Goal: Task Accomplishment & Management: Use online tool/utility

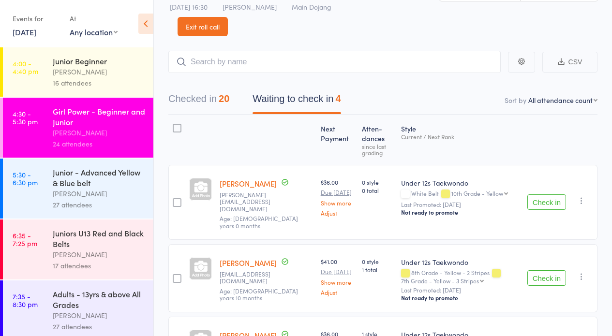
click at [82, 186] on div "Junior - Advanced Yellow & Blue belt" at bounding box center [99, 177] width 92 height 21
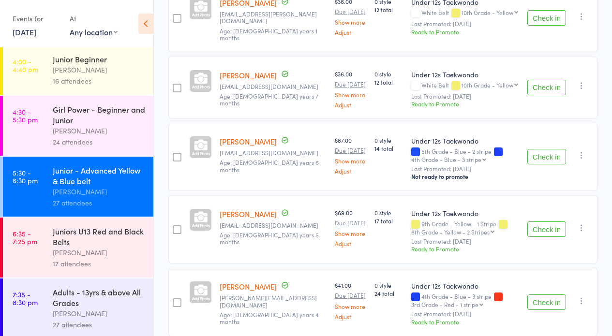
scroll to position [1810, 0]
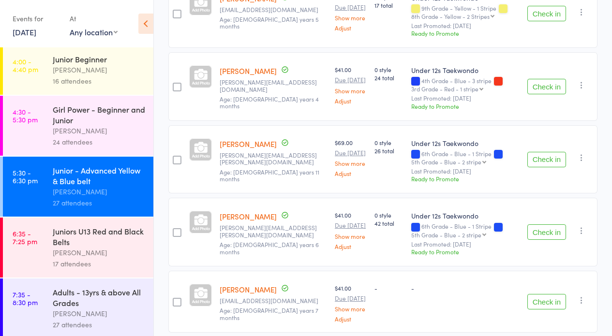
click at [141, 25] on icon at bounding box center [145, 24] width 15 height 20
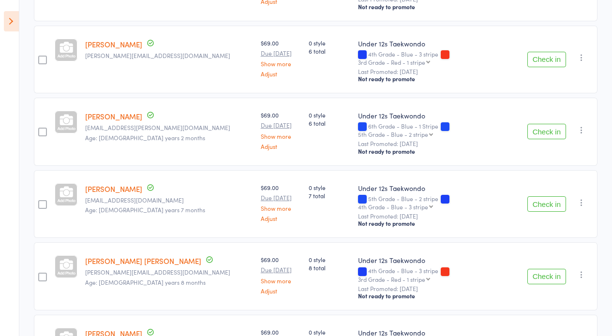
scroll to position [0, 0]
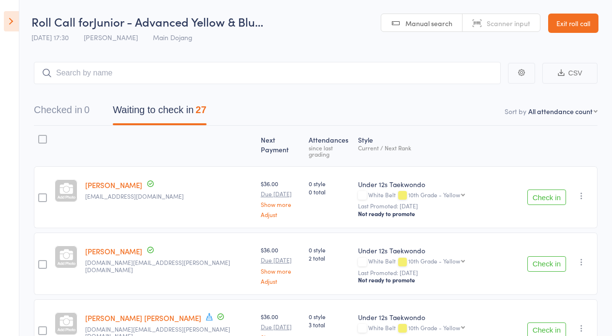
click at [568, 23] on link "Exit roll call" at bounding box center [573, 23] width 50 height 19
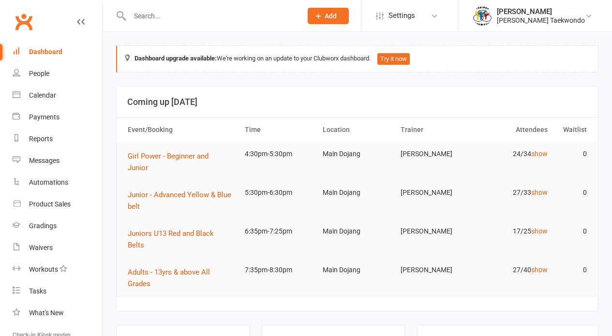
click at [155, 16] on input "text" at bounding box center [211, 16] width 168 height 14
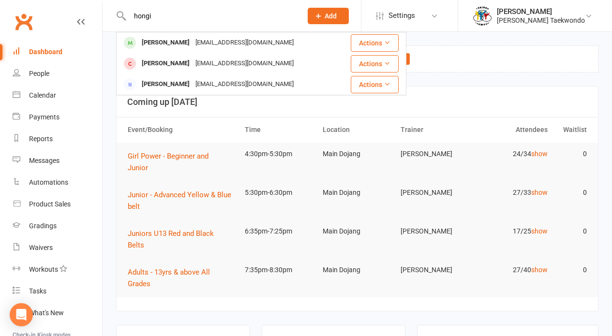
type input "hongi"
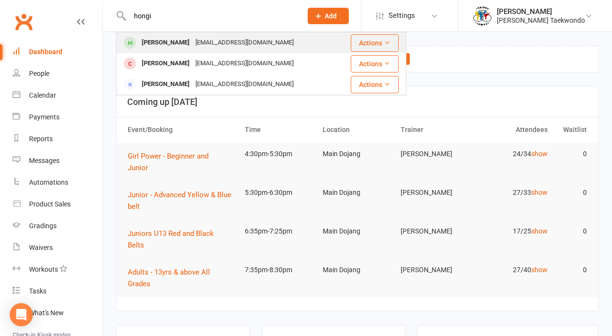
drag, startPoint x: 157, startPoint y: 31, endPoint x: 157, endPoint y: 43, distance: 11.1
click at [157, 43] on div "Hongyi Meng" at bounding box center [166, 43] width 54 height 14
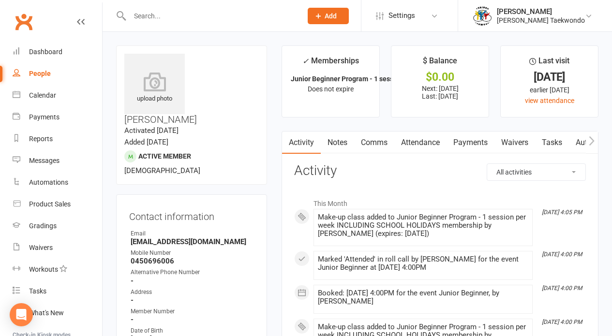
click at [432, 145] on link "Attendance" at bounding box center [420, 142] width 52 height 22
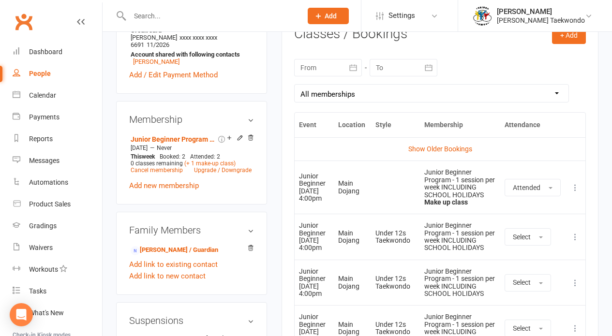
scroll to position [414, 0]
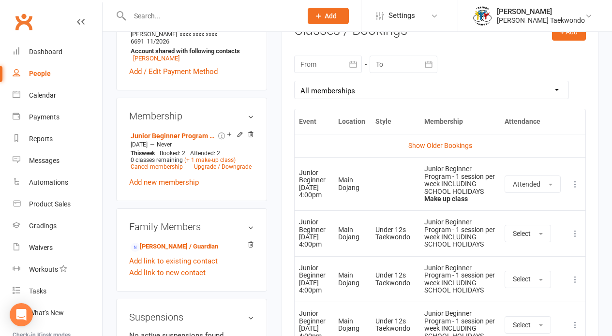
click at [571, 233] on icon at bounding box center [575, 234] width 10 height 10
click at [538, 291] on link "Remove booking" at bounding box center [532, 290] width 96 height 19
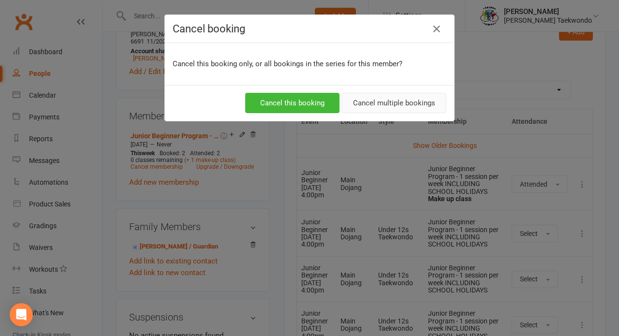
click at [412, 104] on button "Cancel multiple bookings" at bounding box center [394, 103] width 104 height 20
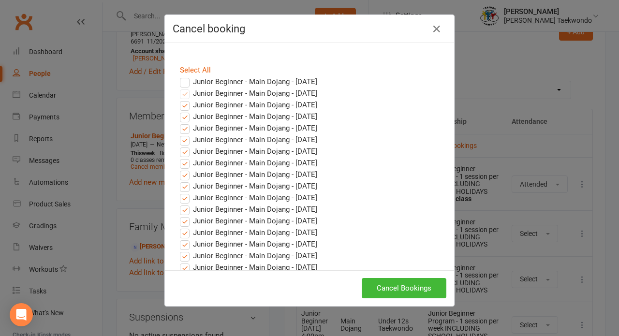
click at [384, 294] on button "Cancel Bookings" at bounding box center [404, 288] width 85 height 20
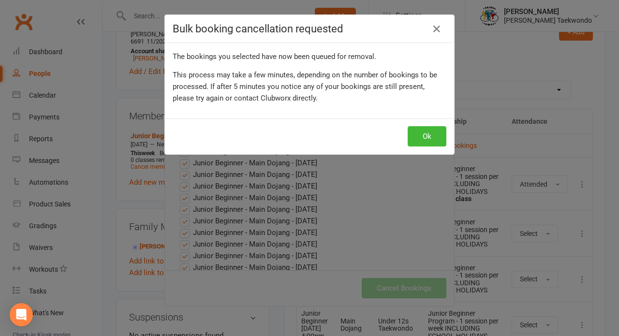
drag, startPoint x: 413, startPoint y: 134, endPoint x: 352, endPoint y: 127, distance: 61.3
click at [412, 135] on button "Ok" at bounding box center [427, 136] width 39 height 20
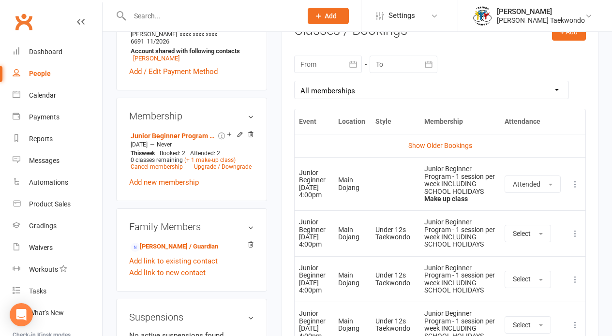
drag, startPoint x: 34, startPoint y: 94, endPoint x: 143, endPoint y: 112, distance: 109.8
click at [35, 93] on div "Calendar" at bounding box center [42, 95] width 27 height 8
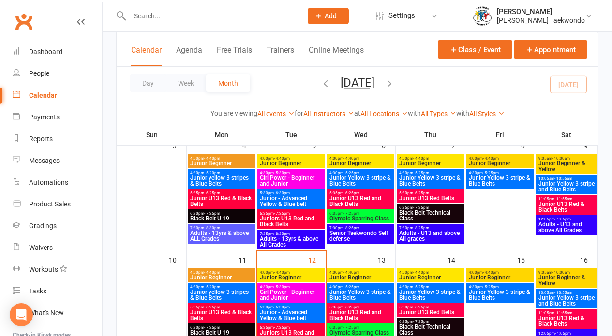
scroll to position [244, 0]
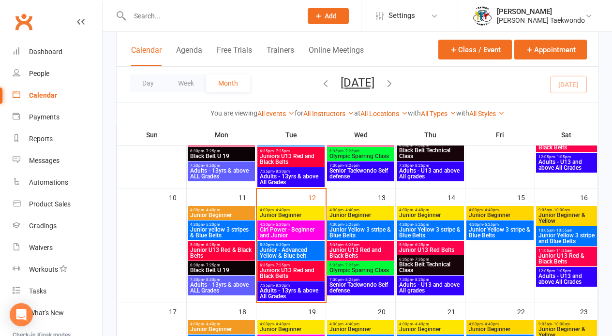
click at [295, 332] on div "4:00pm - 4:40pm Junior Beginner" at bounding box center [290, 327] width 67 height 14
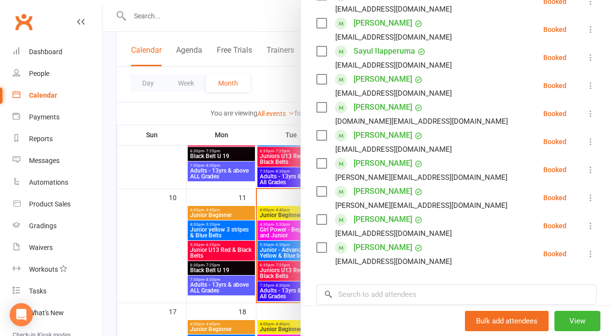
scroll to position [265, 0]
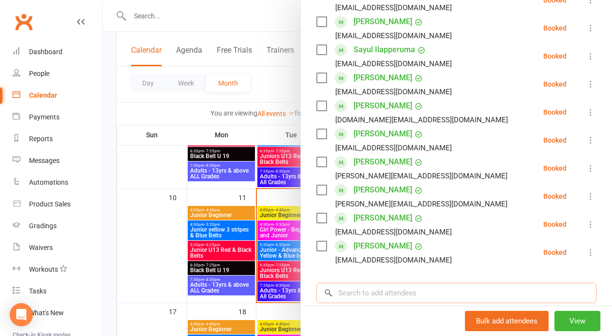
click at [364, 286] on input "search" at bounding box center [456, 293] width 280 height 20
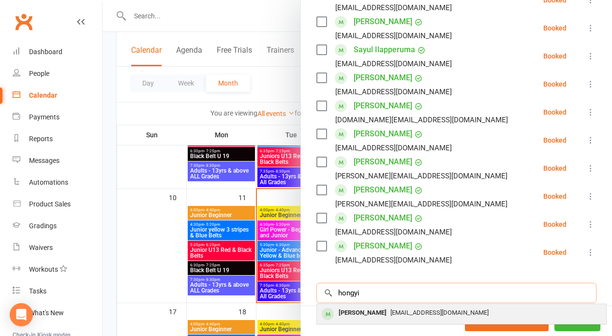
type input "hongi"
drag, startPoint x: 361, startPoint y: 292, endPoint x: 362, endPoint y: 299, distance: 7.4
click at [362, 306] on div "[PERSON_NAME]" at bounding box center [363, 313] width 56 height 14
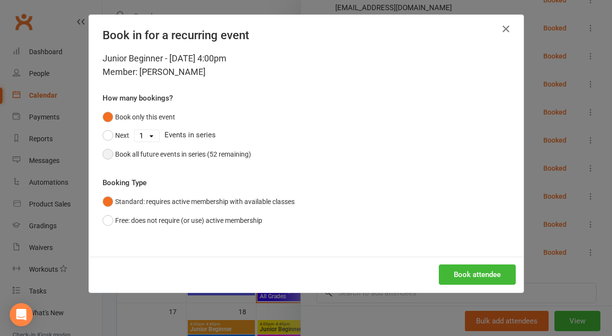
click at [102, 151] on button "Book all future events in series (52 remaining)" at bounding box center [176, 154] width 148 height 18
click at [459, 271] on button "Book attendee" at bounding box center [476, 274] width 77 height 20
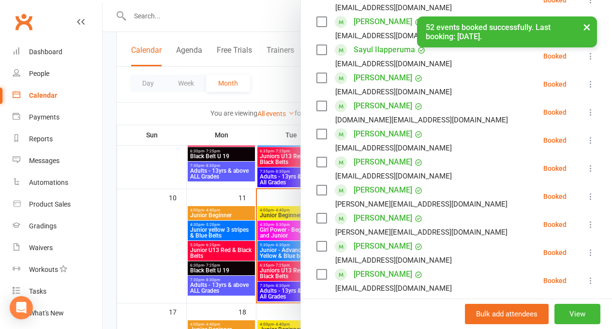
click at [143, 207] on div at bounding box center [356, 164] width 509 height 329
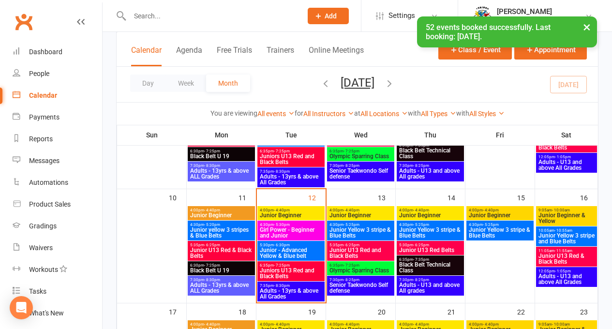
click at [44, 93] on div "Calendar" at bounding box center [43, 95] width 28 height 8
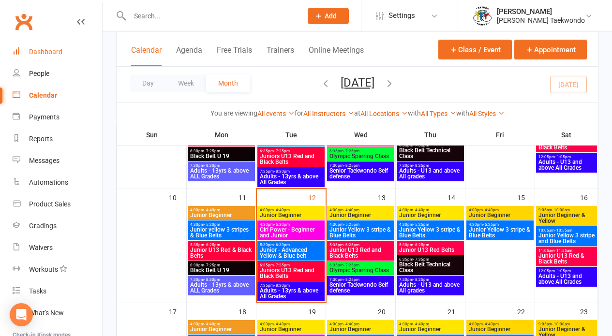
click at [53, 52] on div "Dashboard" at bounding box center [45, 52] width 33 height 8
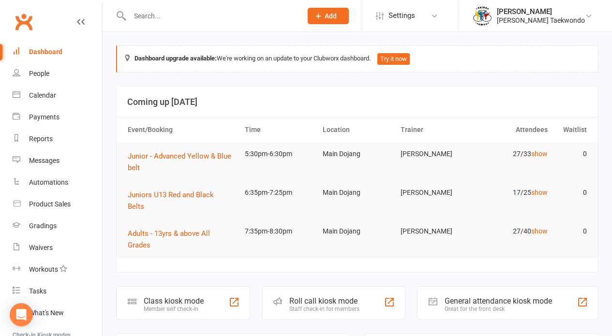
click at [325, 296] on div "Roll call kiosk mode" at bounding box center [324, 300] width 70 height 9
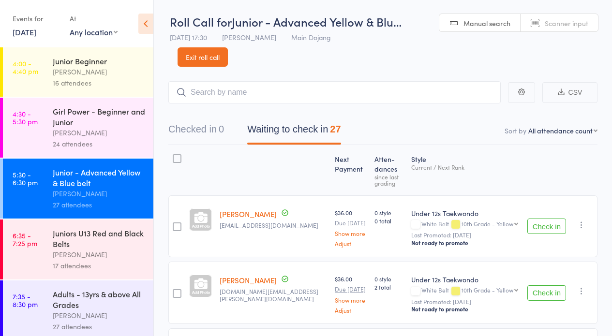
click at [546, 230] on button "Check in" at bounding box center [546, 225] width 39 height 15
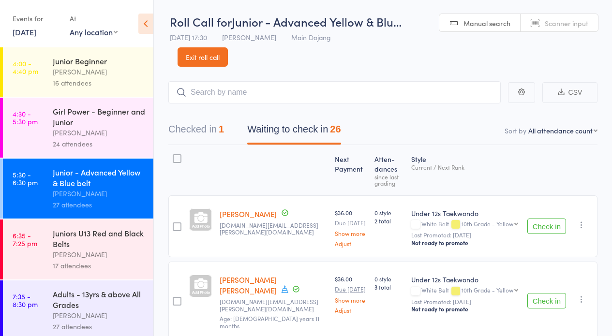
click at [190, 55] on link "Exit roll call" at bounding box center [202, 56] width 50 height 19
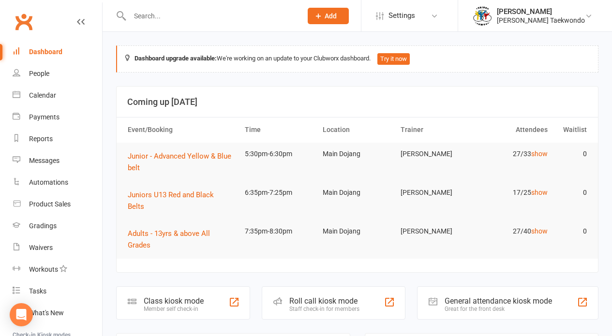
drag, startPoint x: 46, startPoint y: 96, endPoint x: 63, endPoint y: 91, distance: 17.5
click at [46, 95] on div "Calendar" at bounding box center [42, 95] width 27 height 8
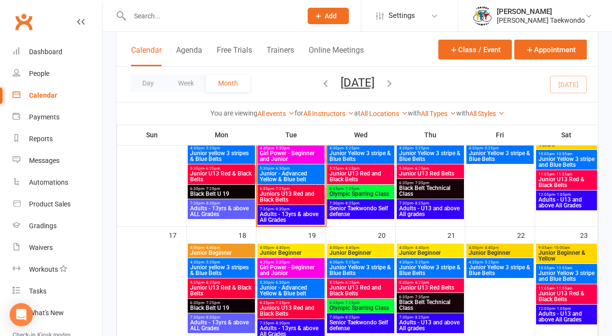
scroll to position [324, 0]
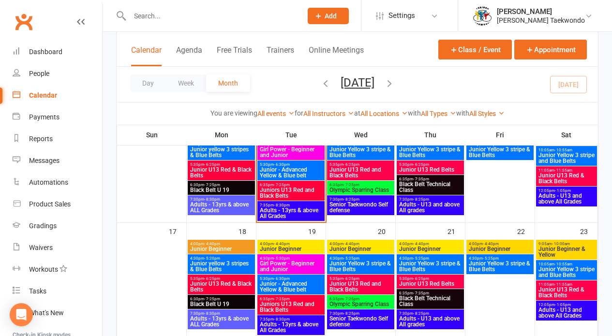
click at [290, 279] on span "5:30pm - 6:30pm" at bounding box center [290, 279] width 63 height 4
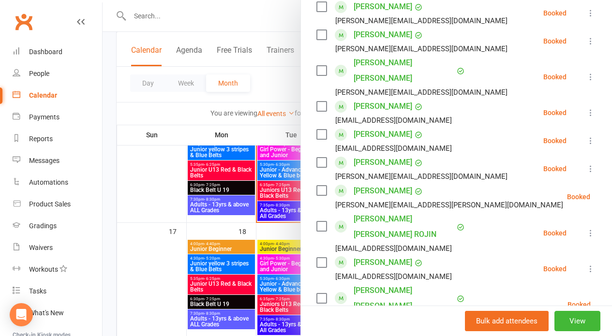
scroll to position [500, 0]
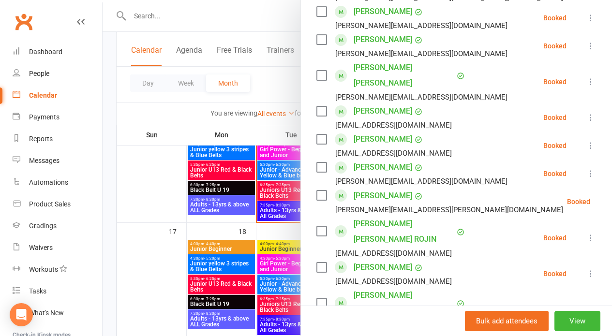
drag, startPoint x: 173, startPoint y: 204, endPoint x: 112, endPoint y: 125, distance: 99.3
click at [170, 195] on div at bounding box center [356, 168] width 509 height 336
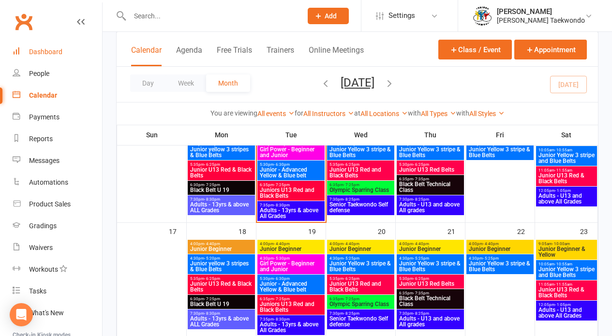
click at [56, 53] on div "Dashboard" at bounding box center [45, 52] width 33 height 8
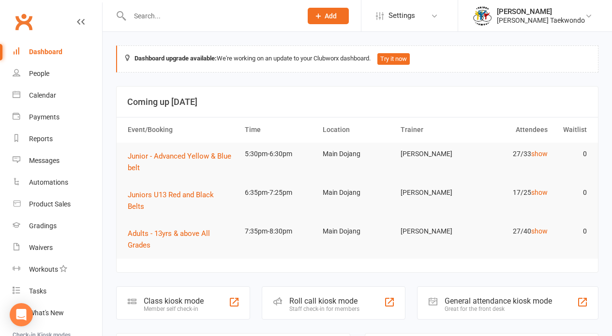
drag, startPoint x: 330, startPoint y: 280, endPoint x: 336, endPoint y: 271, distance: 11.4
click at [330, 296] on div "Roll call kiosk mode" at bounding box center [324, 300] width 70 height 9
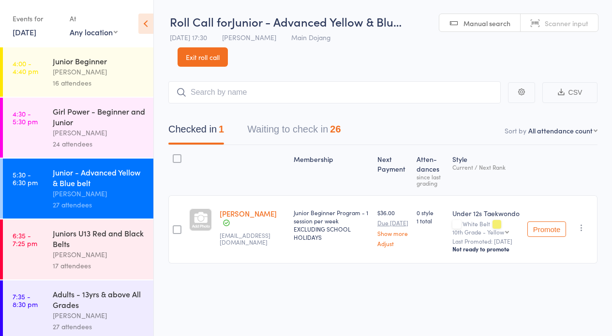
drag, startPoint x: 203, startPoint y: 57, endPoint x: 135, endPoint y: 41, distance: 70.0
click at [203, 57] on link "Exit roll call" at bounding box center [202, 56] width 50 height 19
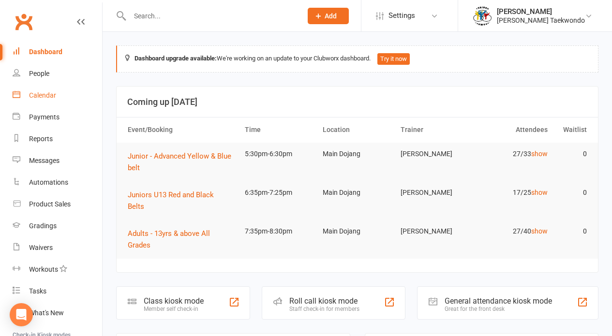
click at [48, 91] on div "Calendar" at bounding box center [42, 95] width 27 height 8
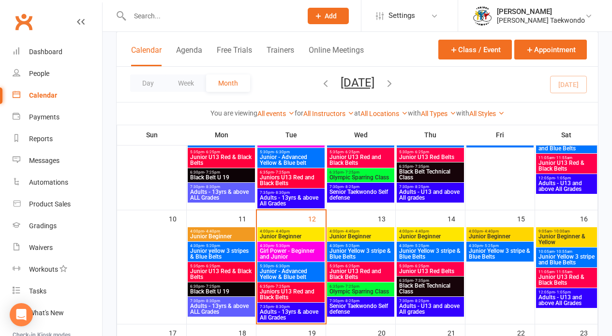
scroll to position [244, 0]
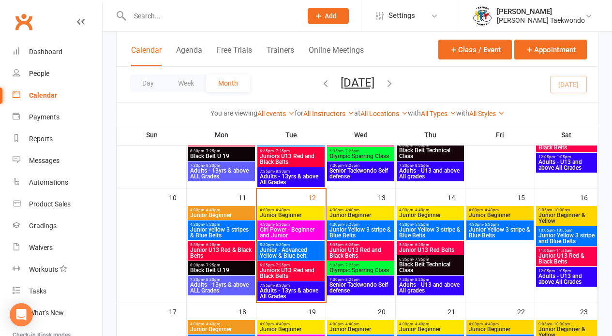
click at [297, 250] on span "Junior - Advanced Yellow & Blue belt" at bounding box center [290, 253] width 63 height 12
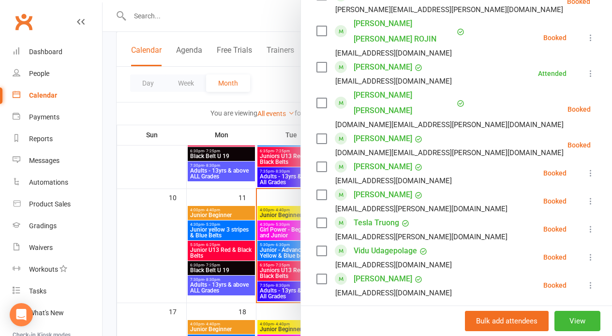
scroll to position [716, 0]
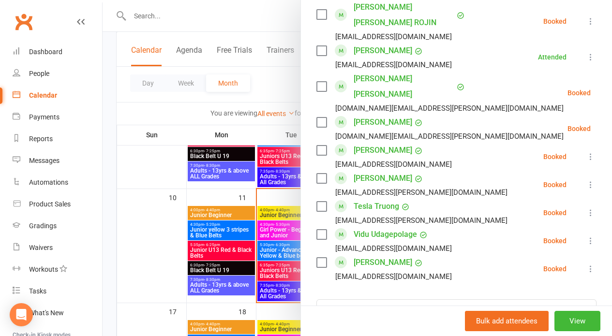
click at [360, 299] on input "search" at bounding box center [456, 309] width 280 height 20
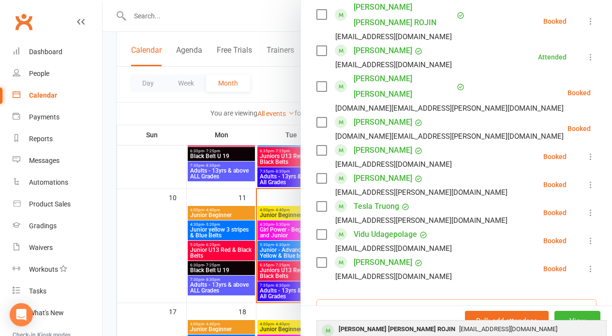
type input "evelyn"
click at [363, 322] on div "[PERSON_NAME] [PERSON_NAME] ROJIN" at bounding box center [397, 329] width 124 height 14
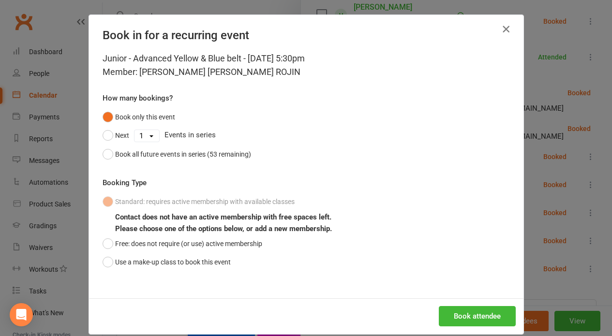
click at [500, 30] on icon "button" at bounding box center [506, 29] width 12 height 12
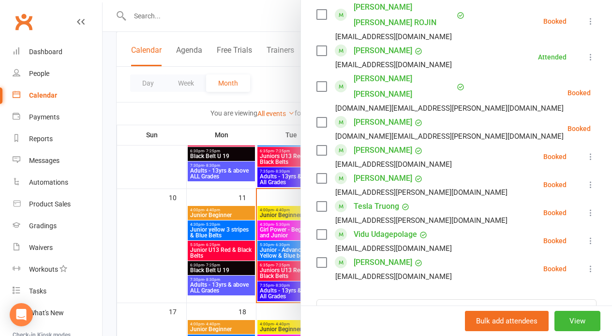
click at [156, 24] on div at bounding box center [356, 168] width 509 height 336
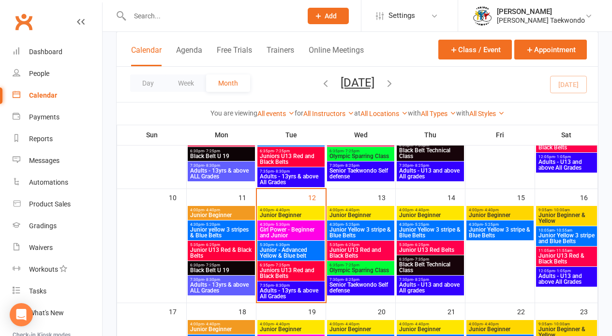
click at [149, 15] on input "text" at bounding box center [211, 16] width 168 height 14
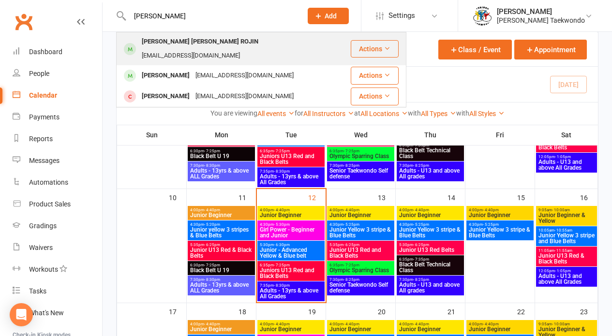
type input "evelyn"
click at [171, 43] on div "[PERSON_NAME] [PERSON_NAME] ROJIN" at bounding box center [200, 42] width 122 height 14
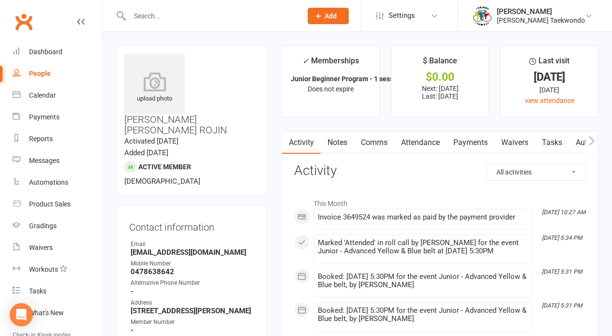
click at [420, 143] on link "Attendance" at bounding box center [420, 142] width 52 height 22
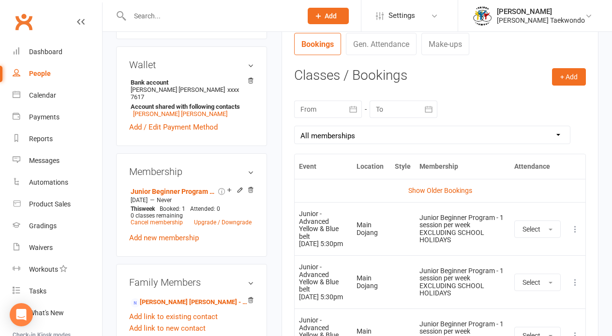
scroll to position [375, 0]
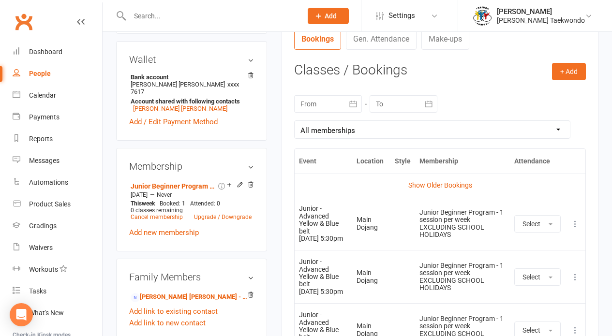
click at [157, 13] on input "text" at bounding box center [211, 16] width 168 height 14
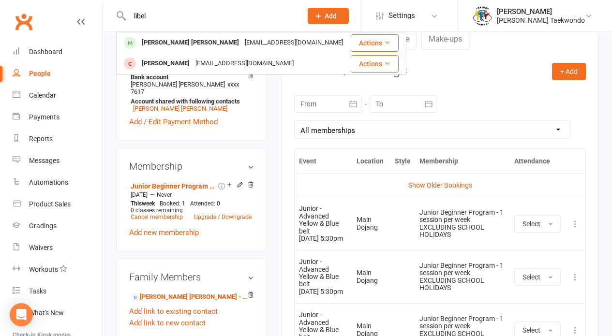
type input "libel"
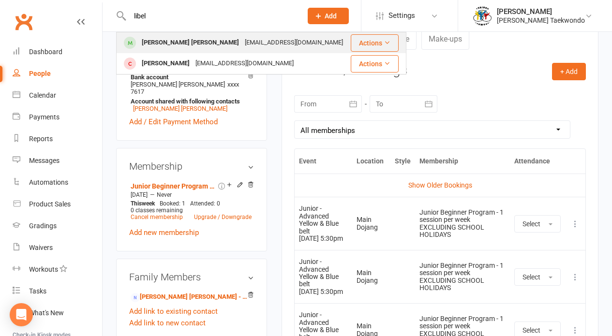
drag, startPoint x: 153, startPoint y: 32, endPoint x: 160, endPoint y: 46, distance: 16.2
click at [160, 46] on div "[PERSON_NAME] [PERSON_NAME]" at bounding box center [190, 43] width 103 height 14
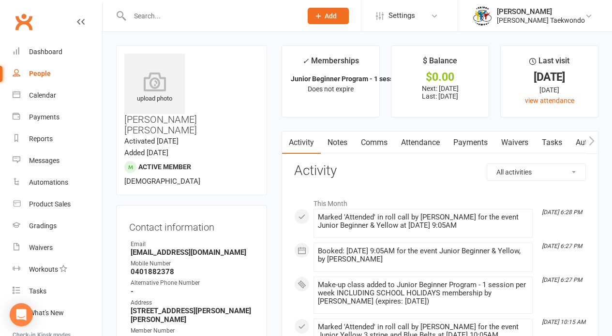
click at [417, 144] on link "Attendance" at bounding box center [420, 142] width 52 height 22
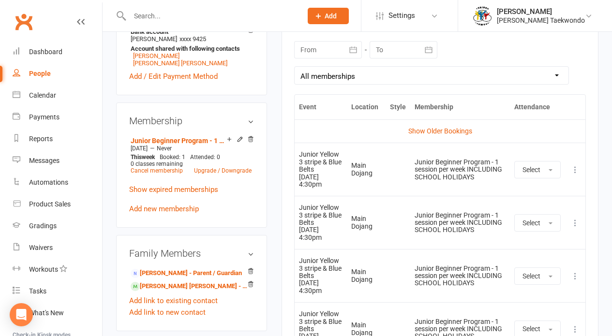
scroll to position [469, 0]
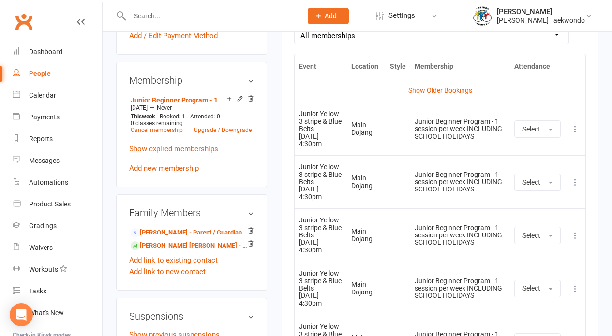
click at [574, 125] on icon at bounding box center [575, 129] width 10 height 10
click at [552, 190] on link "Remove booking" at bounding box center [532, 186] width 96 height 19
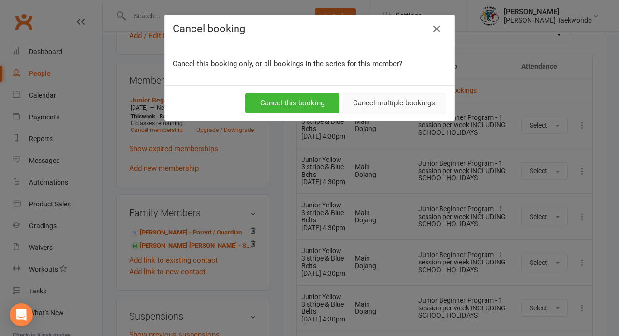
click at [385, 102] on button "Cancel multiple bookings" at bounding box center [394, 103] width 104 height 20
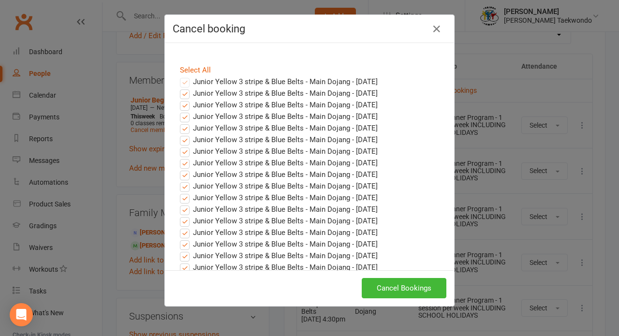
click at [390, 292] on button "Cancel Bookings" at bounding box center [404, 288] width 85 height 20
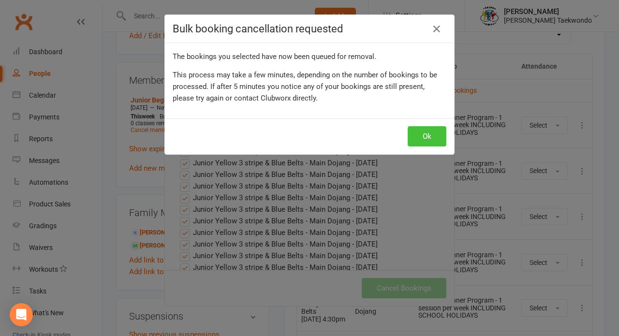
click at [424, 135] on button "Ok" at bounding box center [427, 136] width 39 height 20
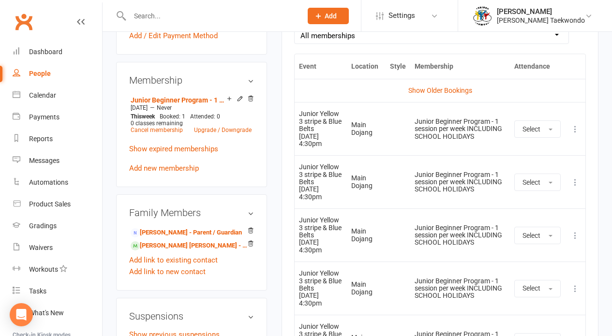
click at [147, 18] on input "text" at bounding box center [211, 16] width 168 height 14
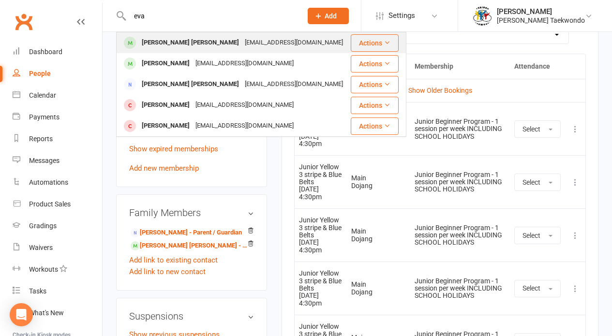
type input "eva"
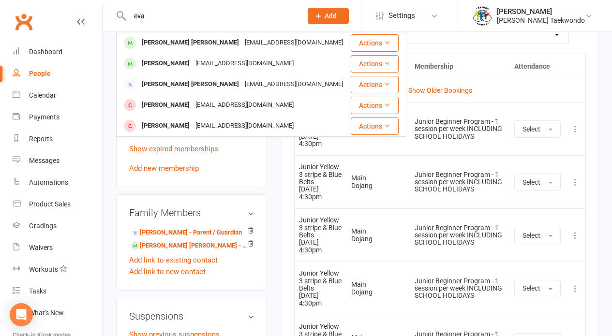
drag, startPoint x: 163, startPoint y: 41, endPoint x: 213, endPoint y: 40, distance: 50.3
click at [163, 40] on div "[PERSON_NAME] [PERSON_NAME]" at bounding box center [190, 43] width 103 height 14
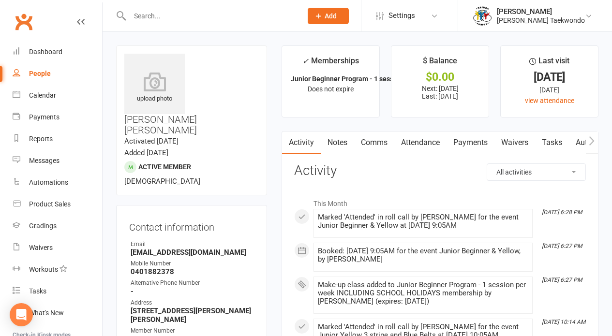
click at [436, 142] on link "Attendance" at bounding box center [420, 142] width 52 height 22
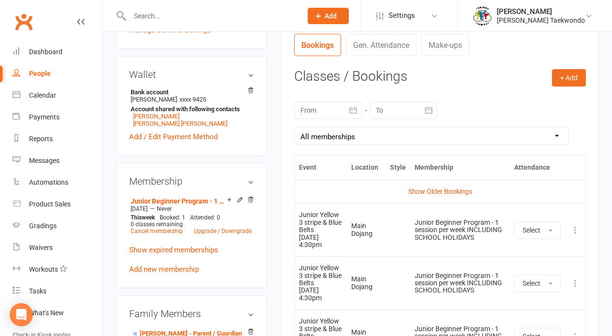
scroll to position [476, 0]
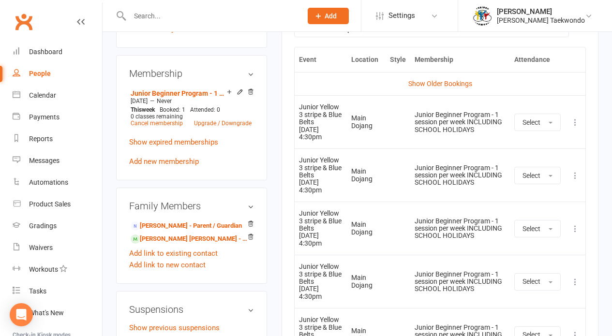
click at [575, 121] on icon at bounding box center [575, 122] width 10 height 10
click at [527, 180] on link "Remove booking" at bounding box center [532, 179] width 96 height 19
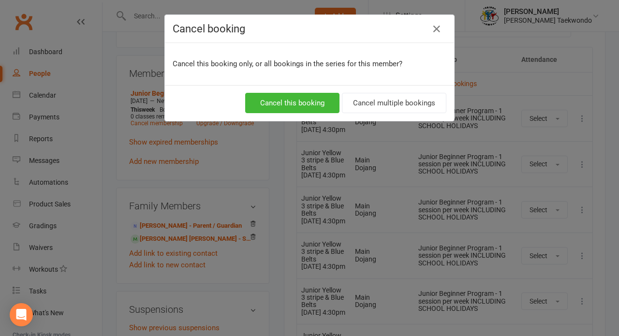
click at [395, 104] on button "Cancel multiple bookings" at bounding box center [394, 103] width 104 height 20
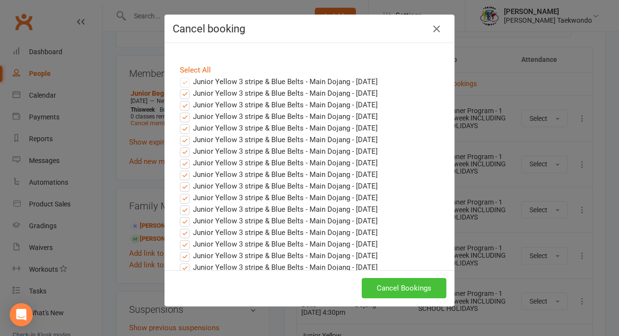
click at [386, 287] on button "Cancel Bookings" at bounding box center [404, 288] width 85 height 20
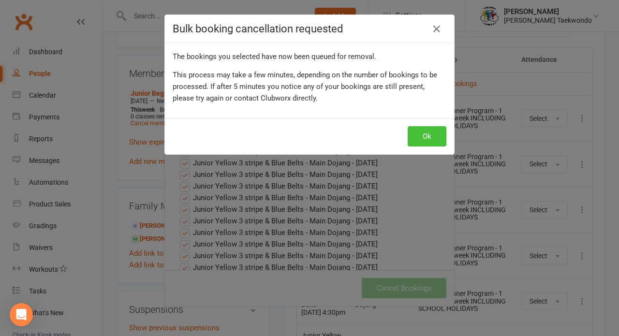
click at [424, 135] on button "Ok" at bounding box center [427, 136] width 39 height 20
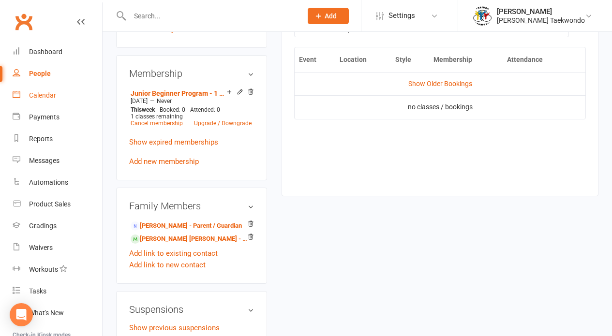
drag, startPoint x: 42, startPoint y: 93, endPoint x: 51, endPoint y: 94, distance: 8.8
click at [51, 94] on div "Calendar" at bounding box center [42, 95] width 27 height 8
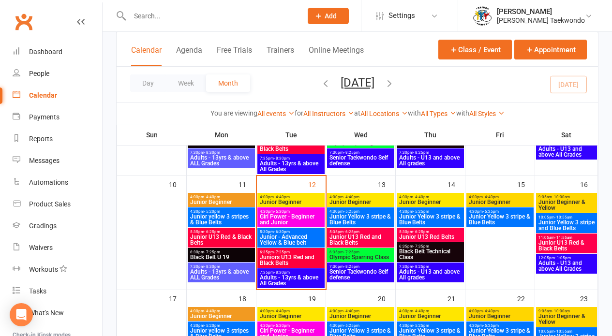
scroll to position [265, 0]
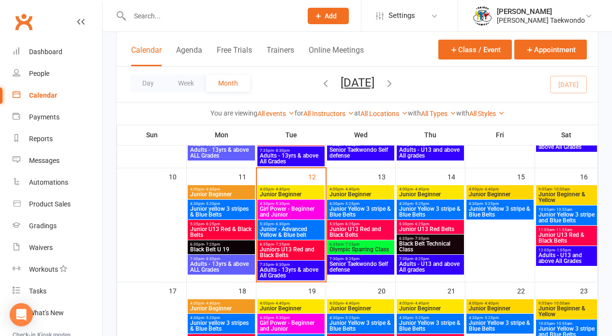
click at [315, 230] on span "Junior - Advanced Yellow & Blue belt" at bounding box center [290, 232] width 63 height 12
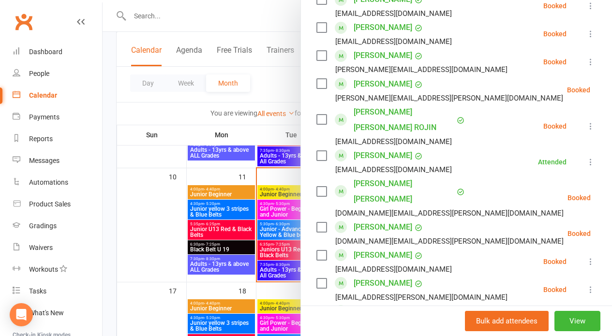
scroll to position [744, 0]
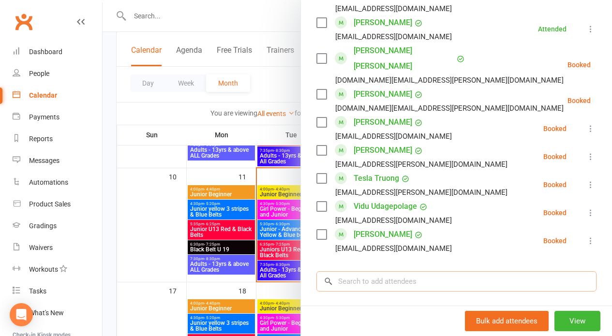
click at [347, 271] on input "search" at bounding box center [456, 281] width 280 height 20
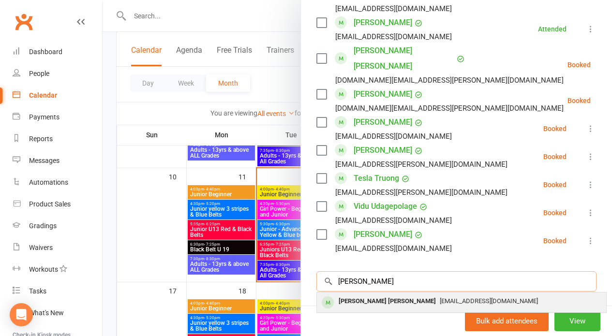
type input "libel"
drag, startPoint x: 348, startPoint y: 238, endPoint x: 367, endPoint y: 237, distance: 18.9
click at [367, 294] on div "[PERSON_NAME] [PERSON_NAME]" at bounding box center [387, 301] width 105 height 14
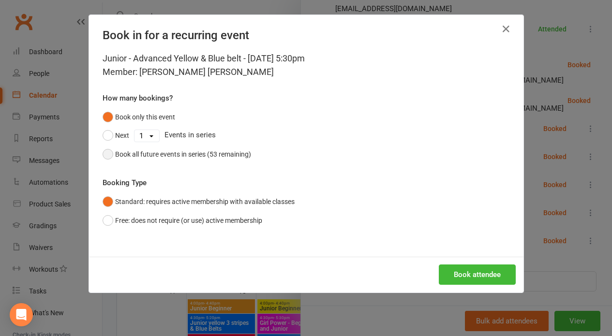
drag, startPoint x: 102, startPoint y: 155, endPoint x: 110, endPoint y: 154, distance: 8.2
click at [110, 154] on button "Book all future events in series (53 remaining)" at bounding box center [176, 154] width 148 height 18
click at [453, 274] on button "Book attendee" at bounding box center [476, 274] width 77 height 20
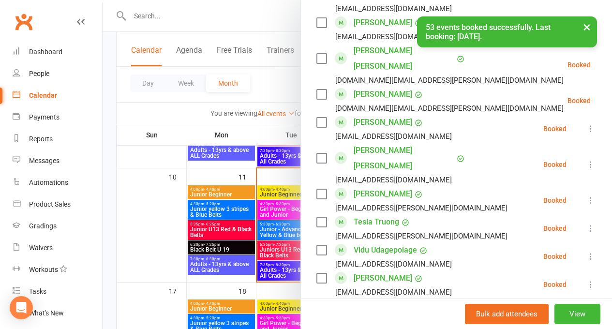
click at [347, 315] on input "search" at bounding box center [456, 325] width 280 height 20
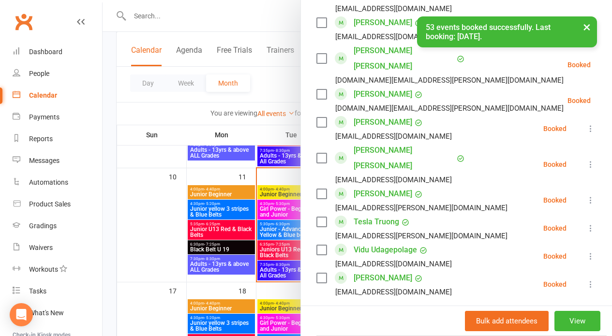
type input "eva"
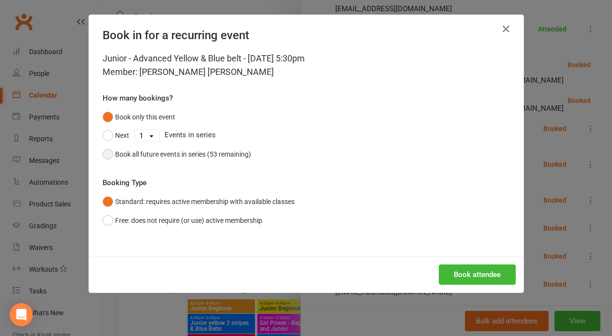
click at [102, 151] on button "Book all future events in series (53 remaining)" at bounding box center [176, 154] width 148 height 18
click at [466, 271] on button "Book attendee" at bounding box center [476, 274] width 77 height 20
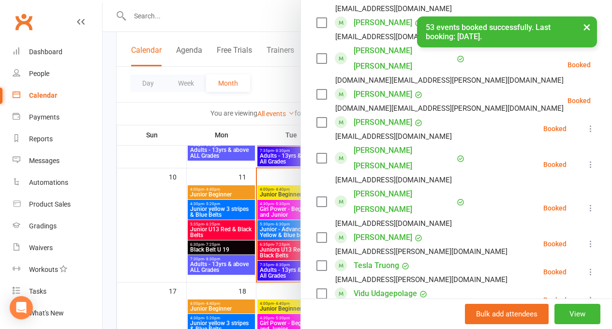
drag, startPoint x: 147, startPoint y: 227, endPoint x: 155, endPoint y: 195, distance: 32.9
click at [149, 223] on div at bounding box center [356, 164] width 509 height 329
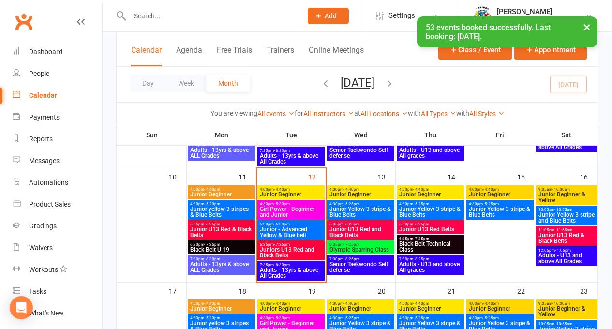
drag, startPoint x: 41, startPoint y: 94, endPoint x: 62, endPoint y: 97, distance: 21.5
click at [42, 93] on div "Calendar" at bounding box center [43, 95] width 28 height 8
click at [303, 227] on span "Junior - Advanced Yellow & Blue belt" at bounding box center [290, 232] width 63 height 12
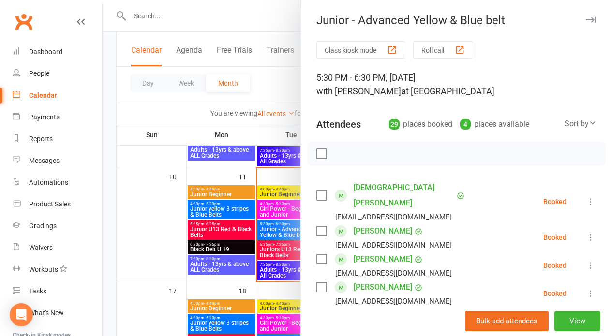
scroll to position [71, 0]
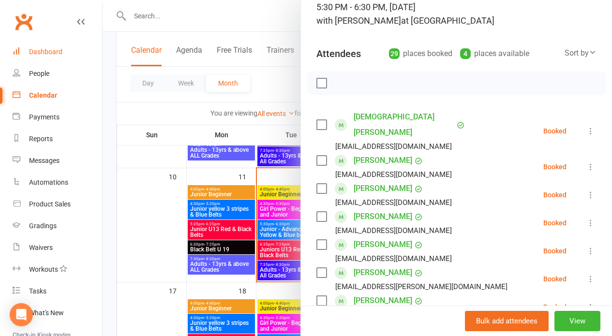
click at [56, 53] on div "Dashboard" at bounding box center [45, 52] width 33 height 8
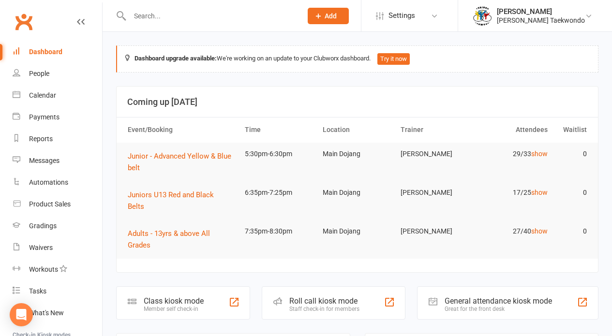
drag, startPoint x: 323, startPoint y: 269, endPoint x: 322, endPoint y: 278, distance: 9.2
click at [323, 286] on div "Roll call kiosk mode Staff check-in for members" at bounding box center [334, 302] width 144 height 33
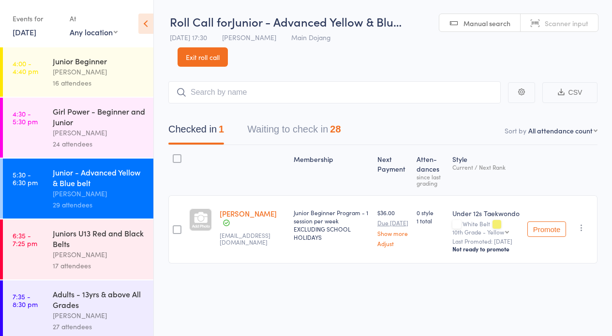
click at [277, 130] on button "Waiting to check in 28" at bounding box center [293, 132] width 93 height 26
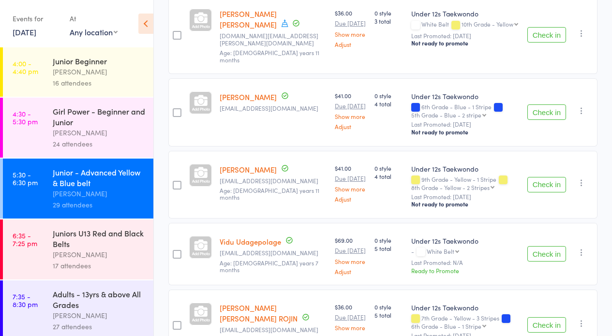
scroll to position [269, 0]
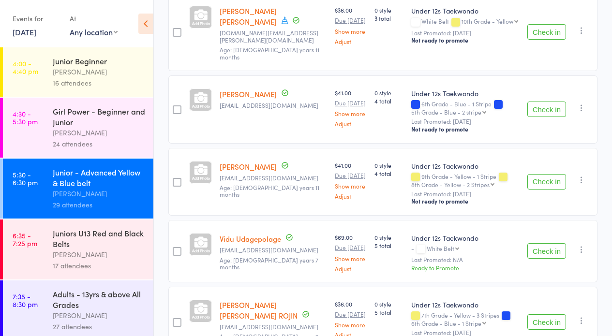
click at [547, 174] on button "Check in" at bounding box center [546, 181] width 39 height 15
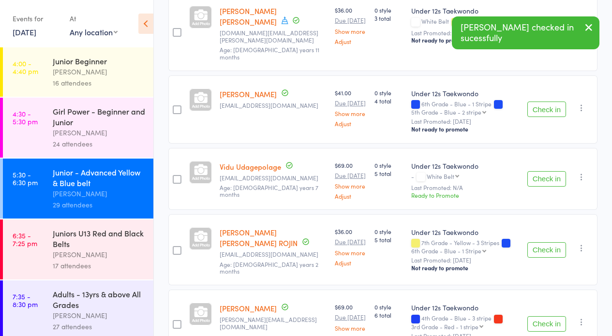
click at [551, 102] on button "Check in" at bounding box center [546, 109] width 39 height 15
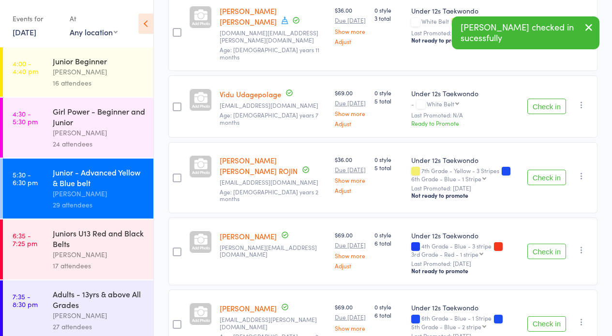
click at [545, 99] on button "Check in" at bounding box center [546, 106] width 39 height 15
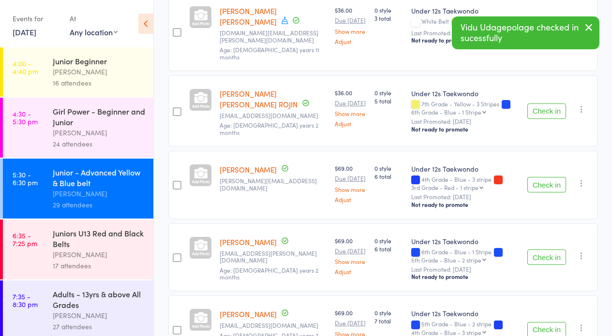
click at [548, 103] on button "Check in" at bounding box center [546, 110] width 39 height 15
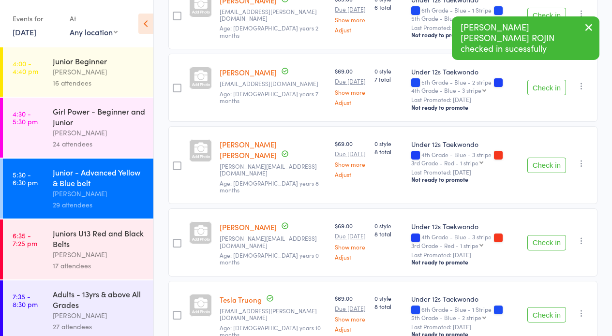
scroll to position [438, 0]
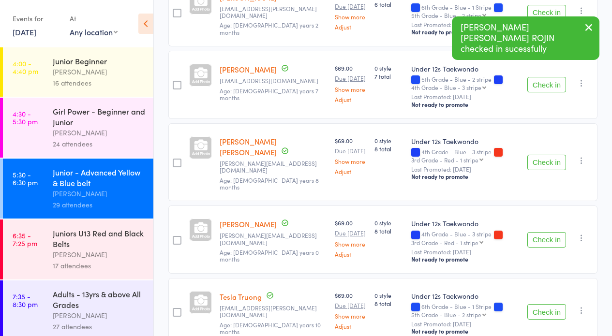
click at [547, 155] on button "Check in" at bounding box center [546, 162] width 39 height 15
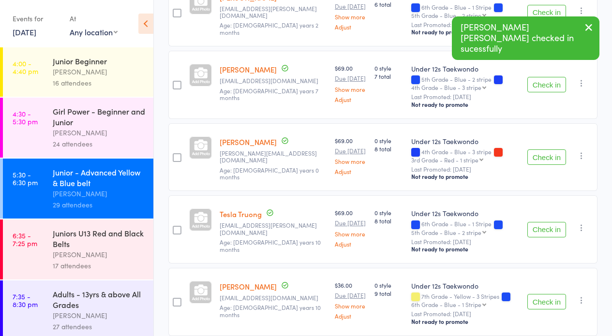
click at [547, 149] on button "Check in" at bounding box center [546, 156] width 39 height 15
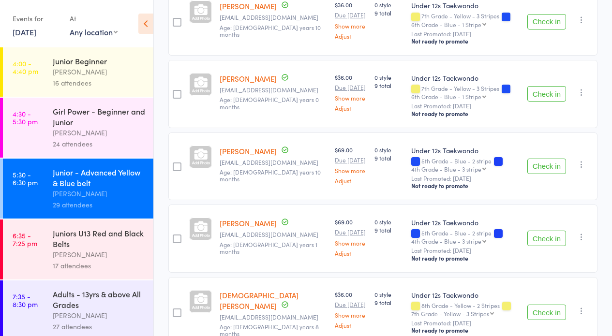
scroll to position [643, 0]
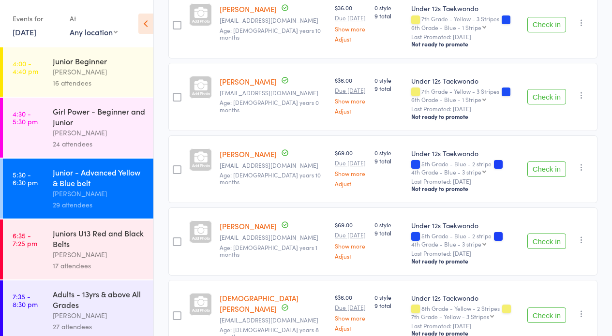
click at [539, 161] on button "Check in" at bounding box center [546, 168] width 39 height 15
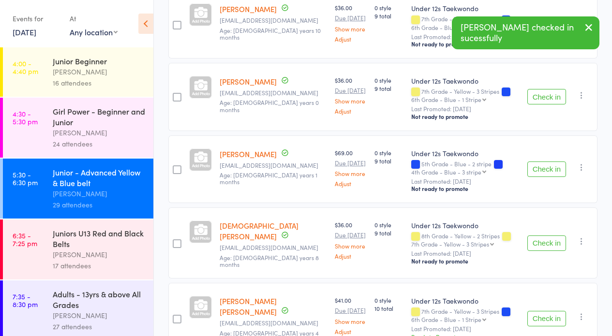
click at [540, 161] on button "Check in" at bounding box center [546, 168] width 39 height 15
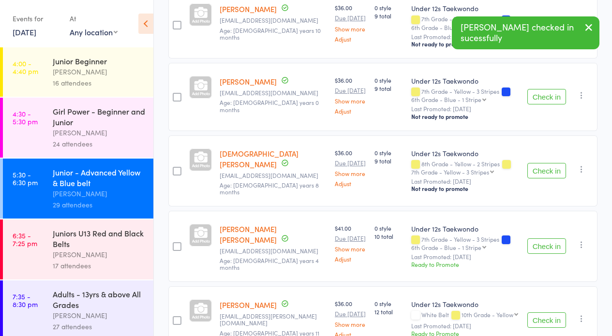
click at [549, 163] on button "Check in" at bounding box center [546, 170] width 39 height 15
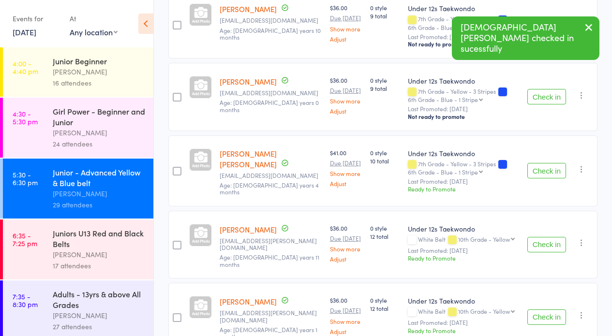
click at [548, 163] on button "Check in" at bounding box center [546, 170] width 39 height 15
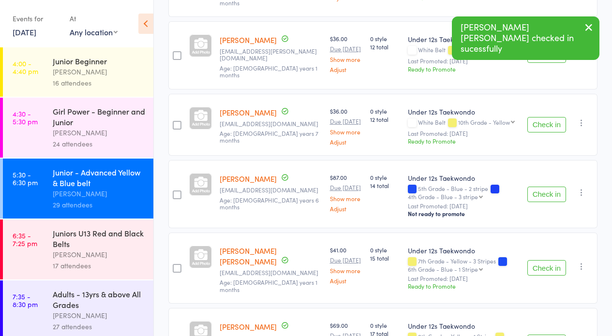
scroll to position [835, 0]
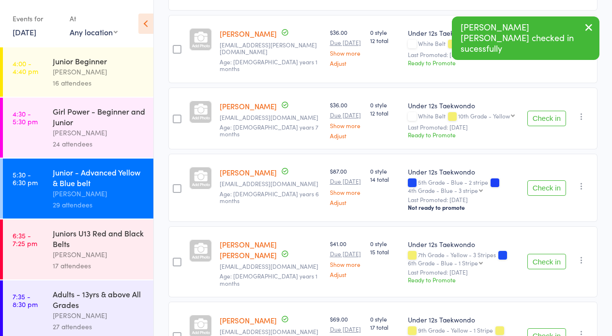
click at [542, 254] on button "Check in" at bounding box center [546, 261] width 39 height 15
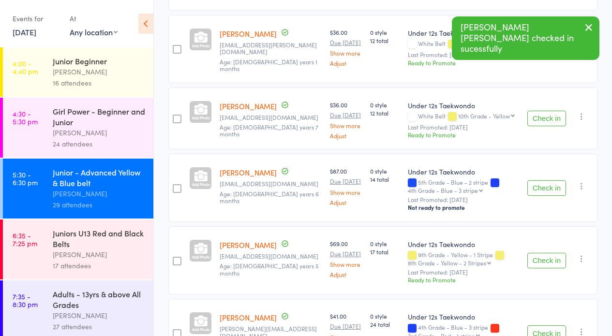
click at [542, 253] on button "Check in" at bounding box center [546, 260] width 39 height 15
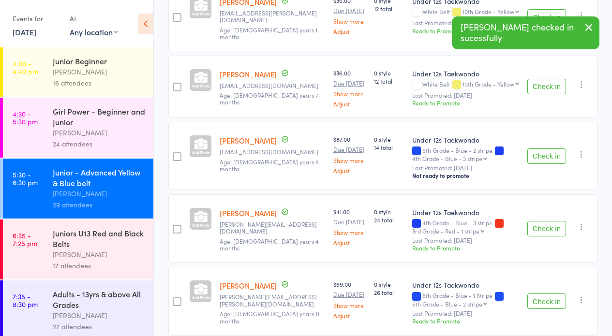
scroll to position [910, 0]
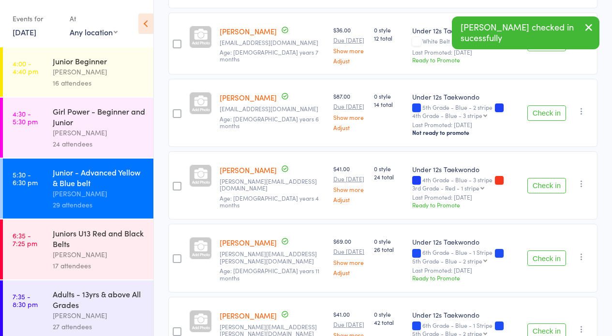
click at [546, 250] on button "Check in" at bounding box center [546, 257] width 39 height 15
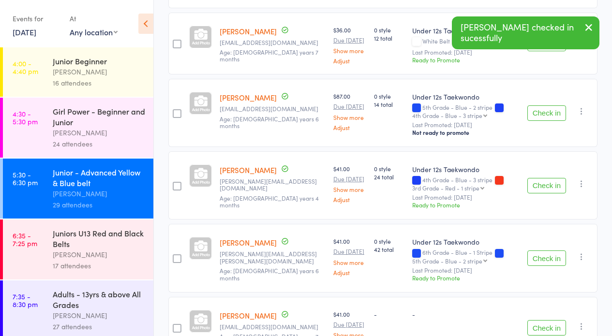
click at [546, 250] on button "Check in" at bounding box center [546, 257] width 39 height 15
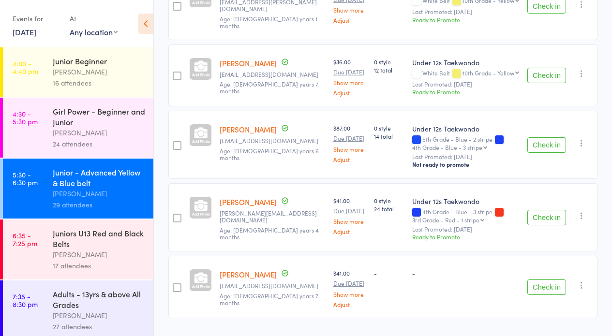
click at [545, 210] on button "Check in" at bounding box center [546, 217] width 39 height 15
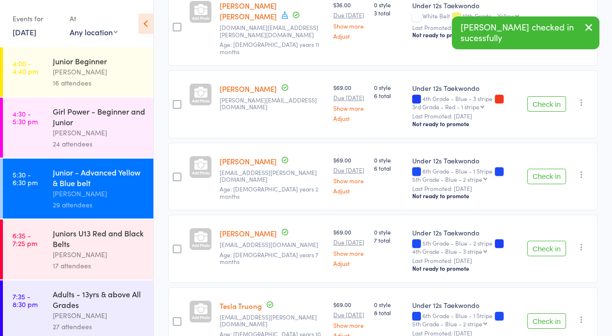
scroll to position [0, 0]
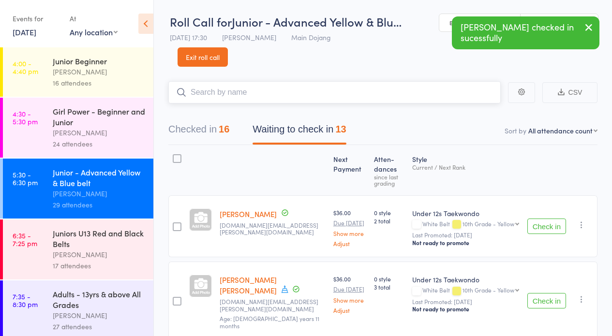
click at [272, 89] on input "search" at bounding box center [334, 92] width 332 height 22
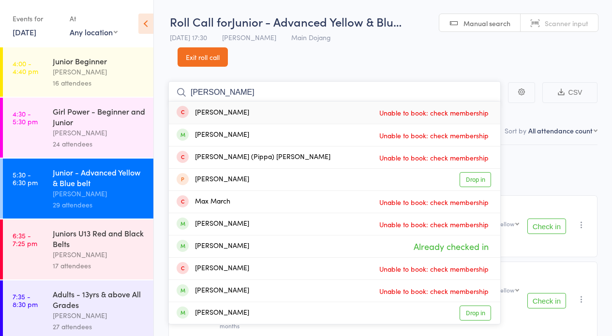
type input "[PERSON_NAME]"
drag, startPoint x: 205, startPoint y: 56, endPoint x: 189, endPoint y: 56, distance: 15.5
click at [204, 57] on link "Exit roll call" at bounding box center [202, 56] width 50 height 19
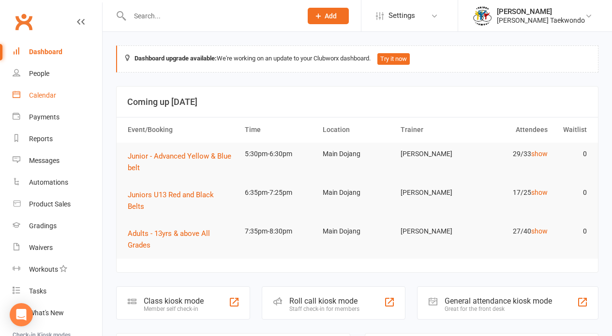
click at [48, 96] on div "Calendar" at bounding box center [42, 95] width 27 height 8
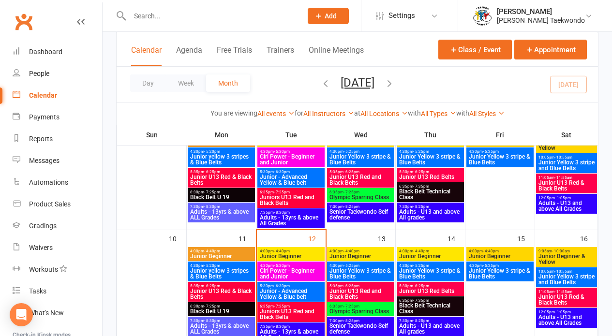
scroll to position [254, 0]
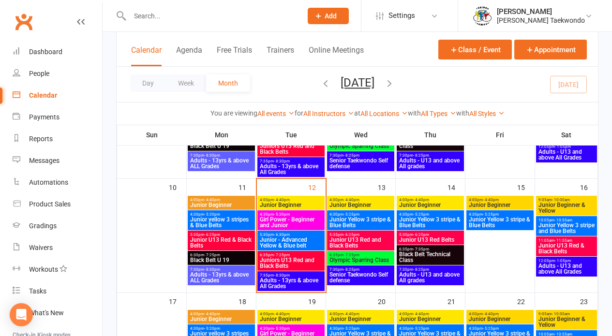
click at [302, 244] on span "Junior - Advanced Yellow & Blue belt" at bounding box center [290, 243] width 63 height 12
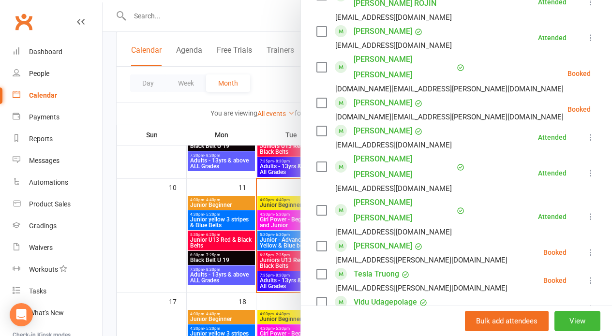
scroll to position [737, 0]
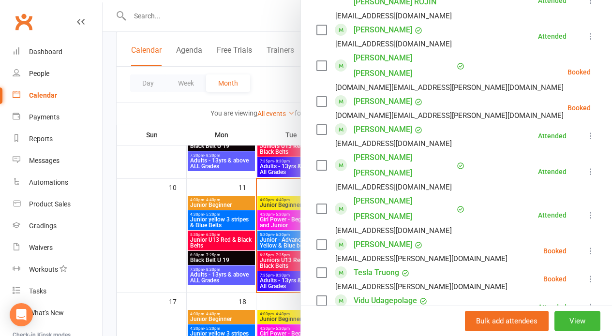
type input "martin tan"
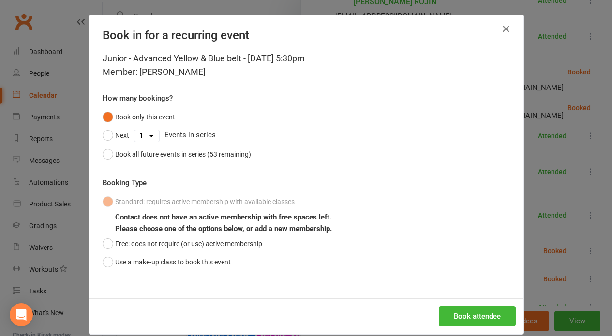
drag, startPoint x: 112, startPoint y: 259, endPoint x: 550, endPoint y: 251, distance: 438.0
click at [119, 255] on button "Use a make-up class to book this event" at bounding box center [166, 262] width 128 height 18
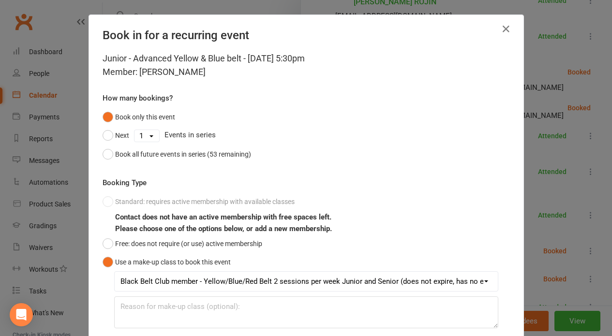
scroll to position [69, 0]
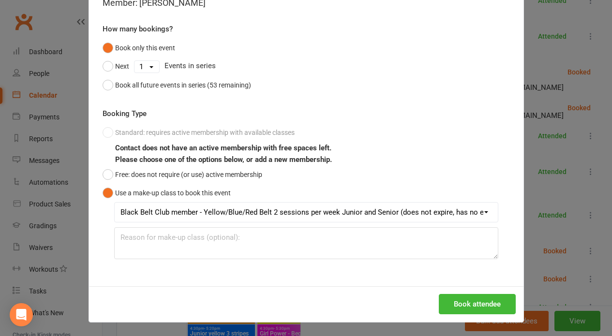
click at [475, 304] on button "Book attendee" at bounding box center [476, 304] width 77 height 20
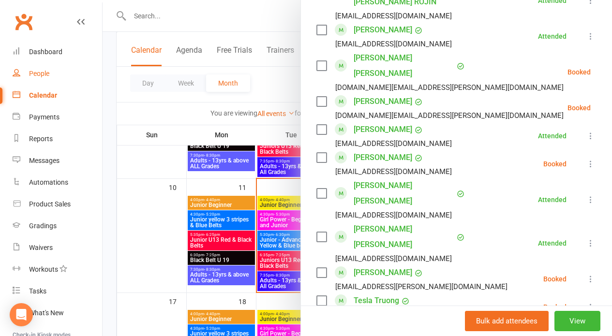
drag, startPoint x: 44, startPoint y: 51, endPoint x: 77, endPoint y: 67, distance: 37.0
click at [45, 51] on div "Dashboard" at bounding box center [45, 52] width 33 height 8
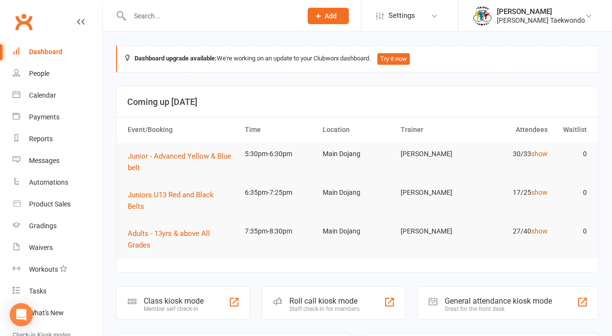
drag, startPoint x: 326, startPoint y: 277, endPoint x: 391, endPoint y: 280, distance: 64.8
click at [326, 296] on div "Roll call kiosk mode" at bounding box center [324, 300] width 70 height 9
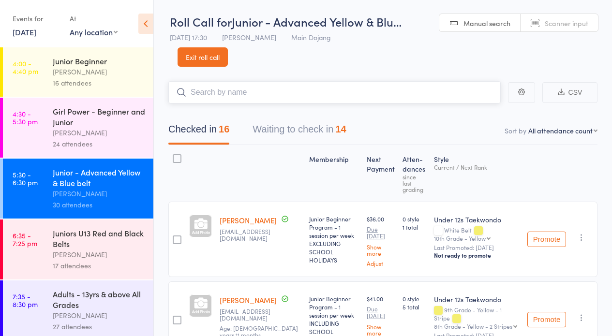
drag, startPoint x: 328, startPoint y: 135, endPoint x: 345, endPoint y: 131, distance: 17.4
click at [329, 134] on button "Waiting to check in 14" at bounding box center [298, 132] width 93 height 26
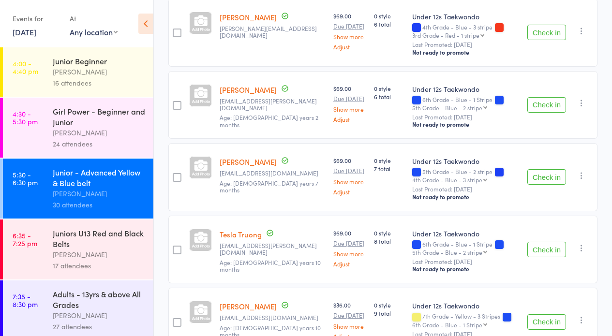
scroll to position [351, 0]
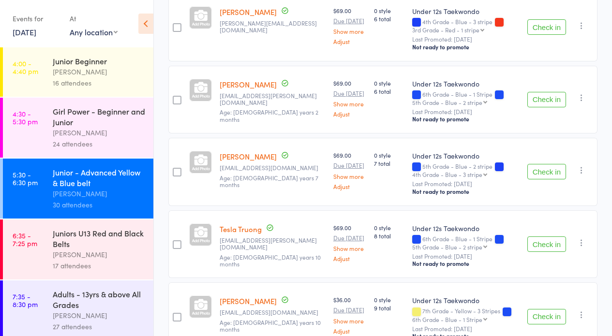
drag, startPoint x: 537, startPoint y: 156, endPoint x: 608, endPoint y: 157, distance: 70.6
click at [538, 164] on button "Check in" at bounding box center [546, 171] width 39 height 15
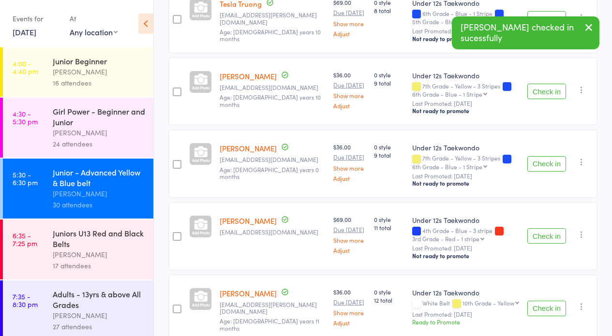
scroll to position [510, 0]
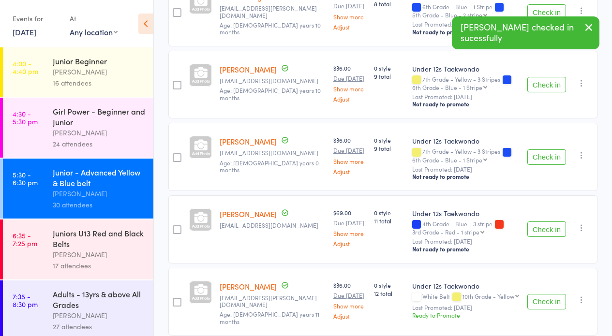
click at [545, 221] on button "Check in" at bounding box center [546, 228] width 39 height 15
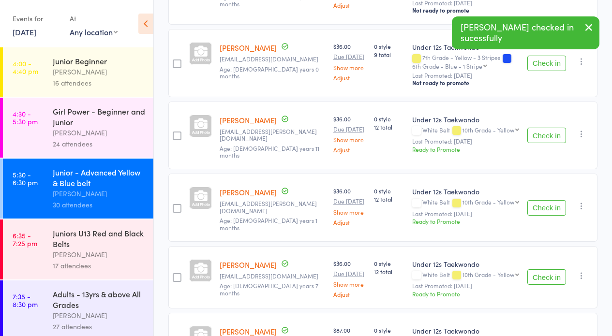
scroll to position [609, 0]
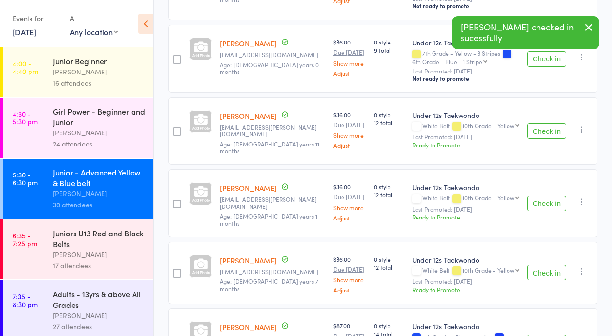
click at [550, 265] on button "Check in" at bounding box center [546, 272] width 39 height 15
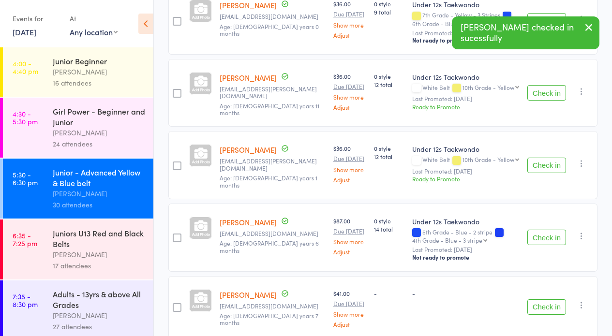
scroll to position [653, 0]
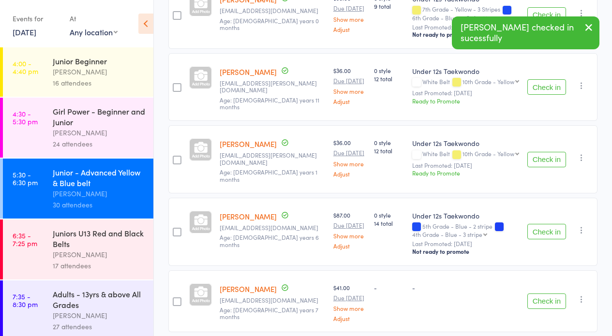
drag, startPoint x: 549, startPoint y: 273, endPoint x: 555, endPoint y: 272, distance: 6.4
click at [549, 293] on button "Check in" at bounding box center [546, 300] width 39 height 15
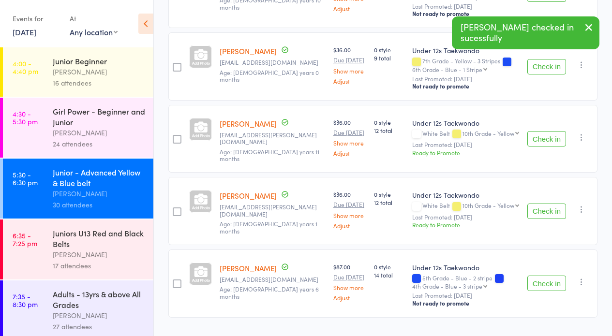
click at [540, 276] on button "Check in" at bounding box center [546, 283] width 39 height 15
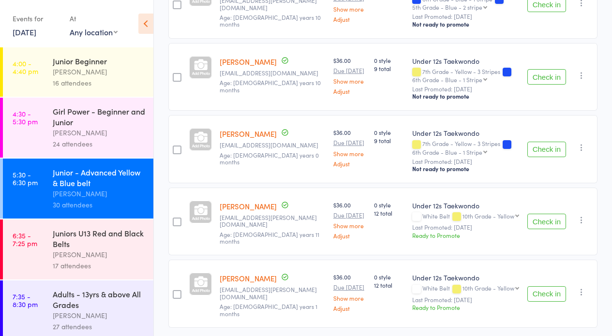
scroll to position [528, 0]
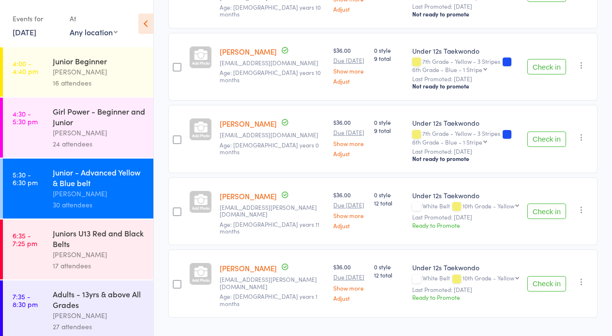
click at [541, 204] on button "Check in" at bounding box center [546, 211] width 39 height 15
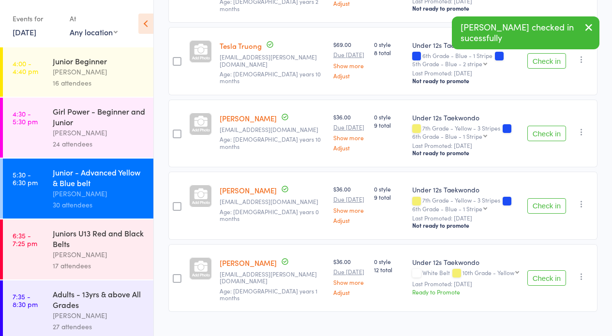
click at [542, 270] on button "Check in" at bounding box center [546, 277] width 39 height 15
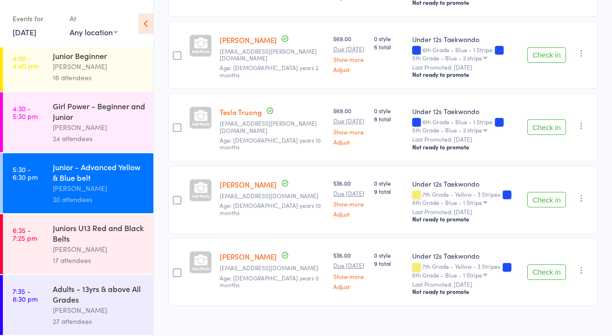
scroll to position [0, 0]
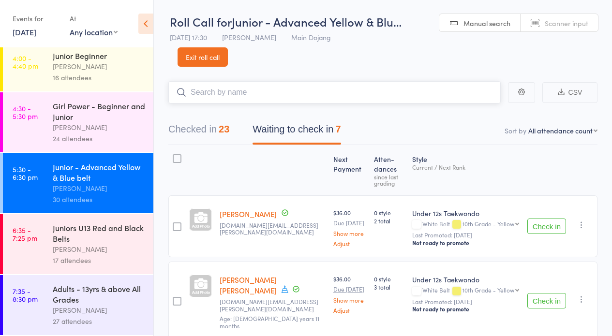
click at [352, 93] on input "search" at bounding box center [334, 92] width 332 height 22
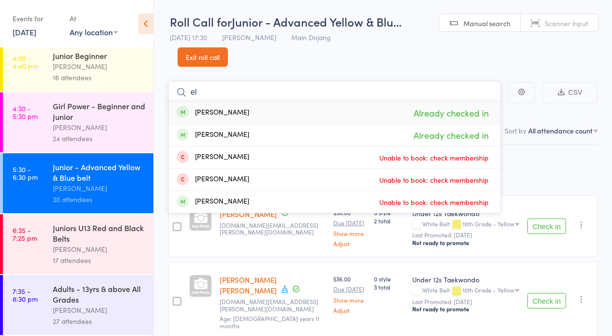
type input "e"
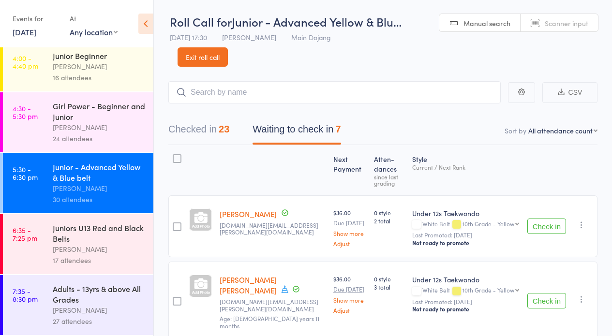
drag, startPoint x: 210, startPoint y: 136, endPoint x: 214, endPoint y: 131, distance: 7.3
click at [210, 136] on button "Checked in 23" at bounding box center [198, 132] width 61 height 26
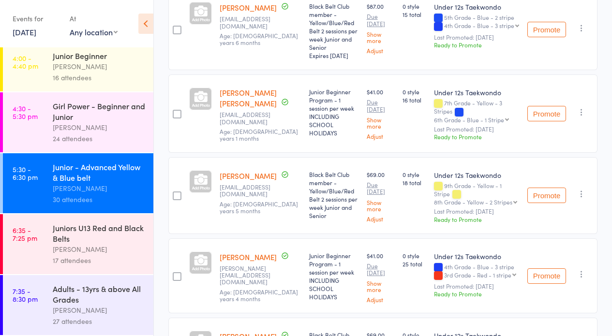
scroll to position [1516, 0]
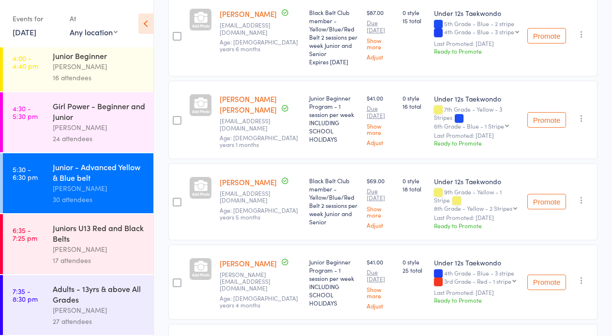
click at [578, 276] on icon "button" at bounding box center [581, 281] width 10 height 10
click at [563, 293] on li "Undo check-in" at bounding box center [547, 299] width 80 height 12
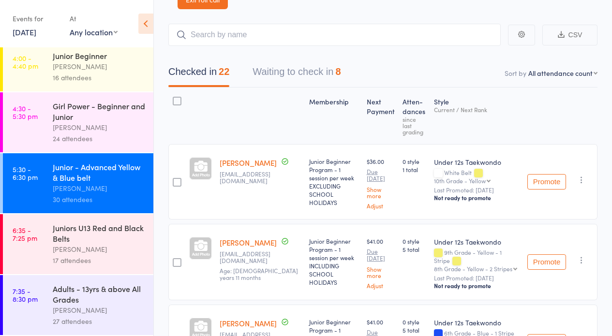
scroll to position [0, 0]
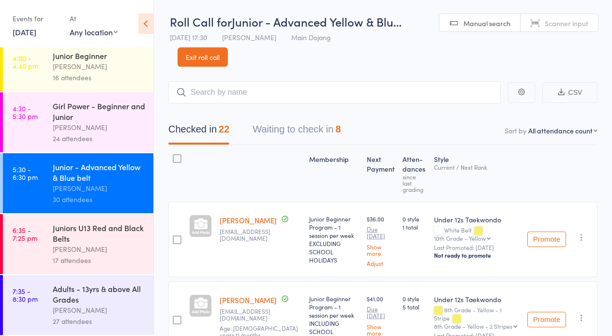
click at [278, 128] on button "Waiting to check in 8" at bounding box center [296, 132] width 88 height 26
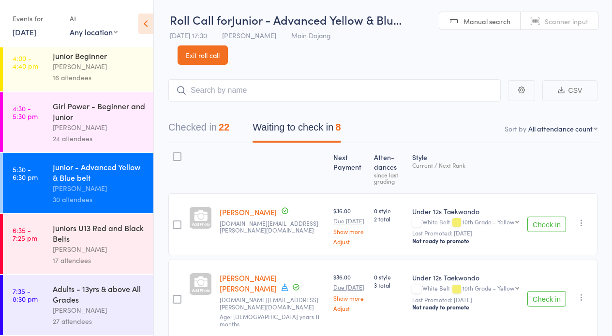
scroll to position [4, 0]
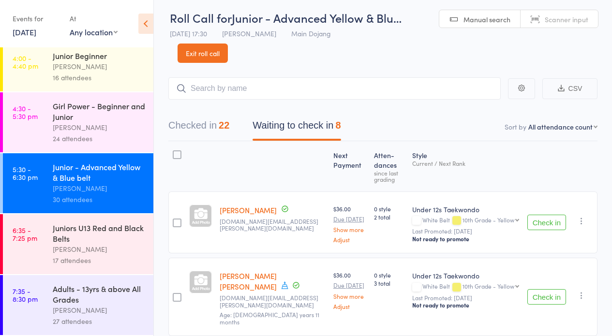
click at [272, 123] on button "Waiting to check in 8" at bounding box center [296, 128] width 88 height 26
click at [278, 125] on button "Waiting to check in 8" at bounding box center [296, 128] width 88 height 26
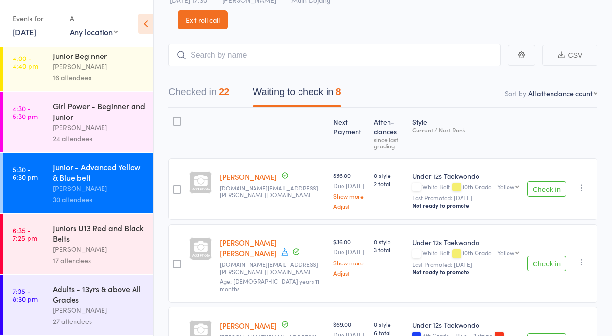
scroll to position [0, 0]
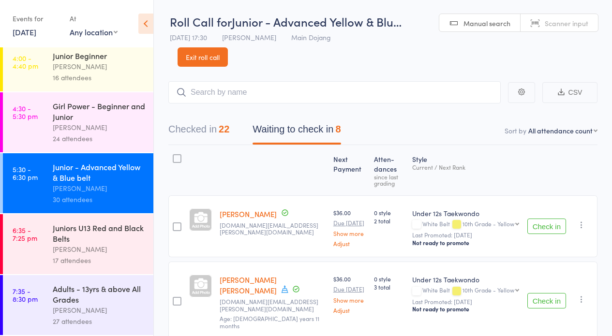
click at [185, 127] on button "Checked in 22" at bounding box center [198, 132] width 61 height 26
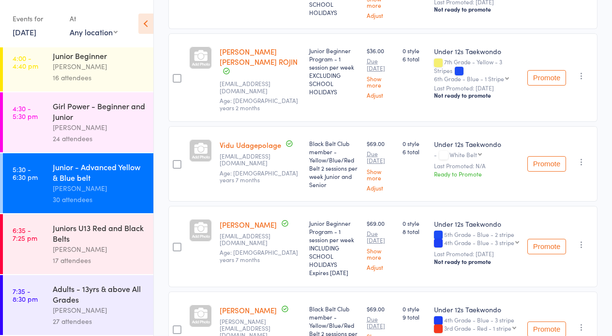
scroll to position [481, 0]
